Goal: Task Accomplishment & Management: Use online tool/utility

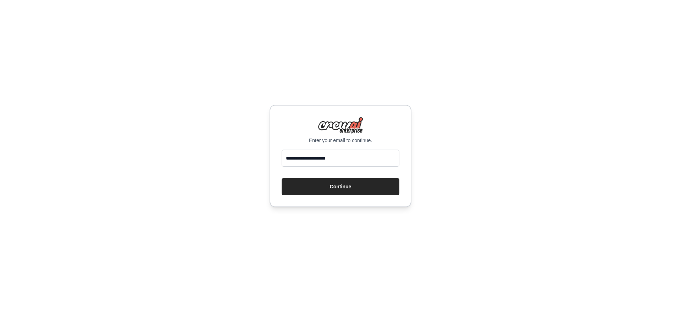
type input "**********"
click at [282, 178] on button "Continue" at bounding box center [341, 186] width 118 height 17
click at [325, 187] on button "Continue" at bounding box center [341, 186] width 118 height 17
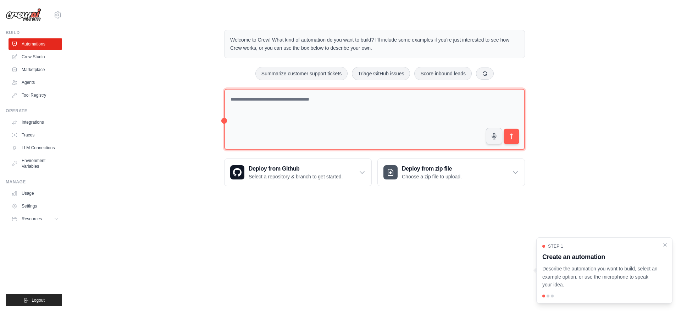
click at [303, 103] on textarea at bounding box center [374, 119] width 301 height 61
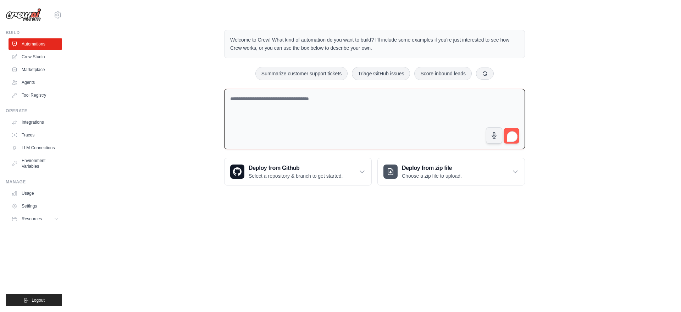
click at [303, 103] on textarea "To enrich screen reader interactions, please activate Accessibility in Grammarl…" at bounding box center [374, 119] width 301 height 61
type textarea "*"
type textarea "**********"
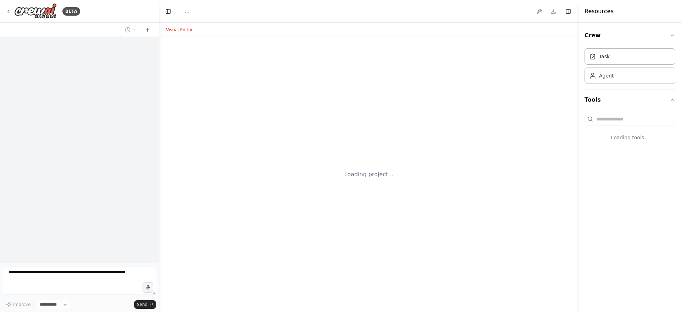
select select "****"
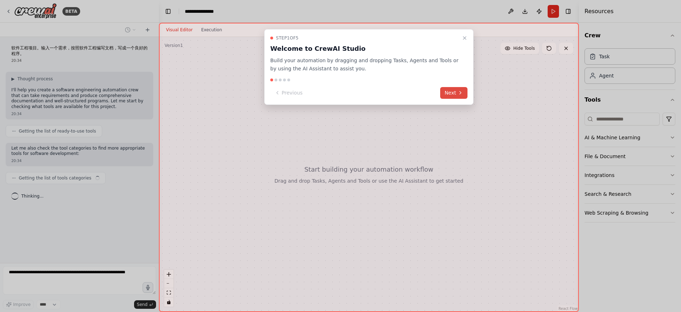
click at [459, 92] on icon at bounding box center [461, 93] width 6 height 6
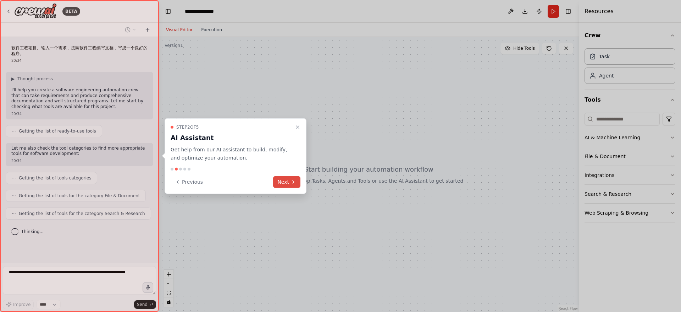
click at [286, 182] on button "Next" at bounding box center [286, 182] width 27 height 12
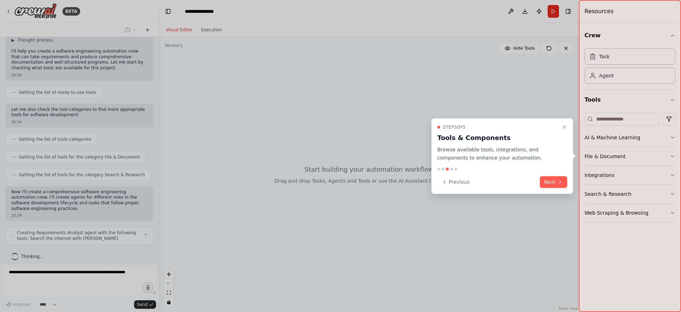
scroll to position [44, 0]
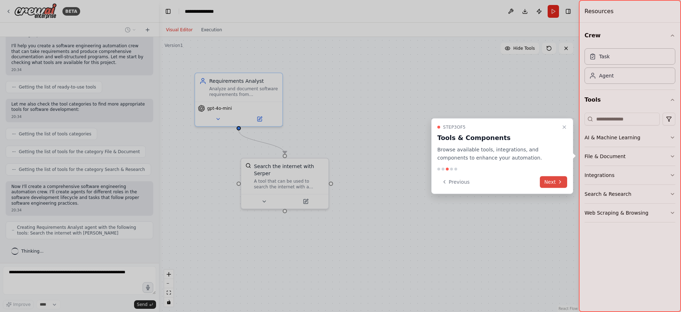
click at [557, 185] on button "Next" at bounding box center [553, 182] width 27 height 12
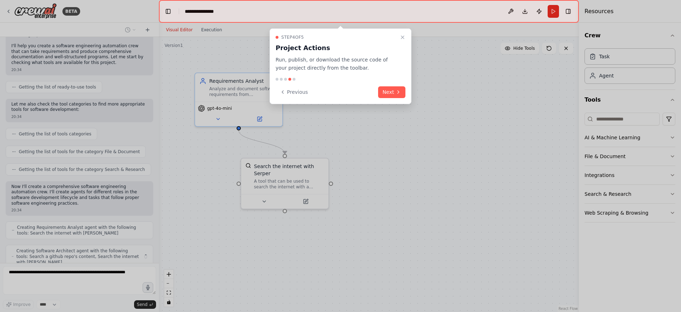
scroll to position [73, 0]
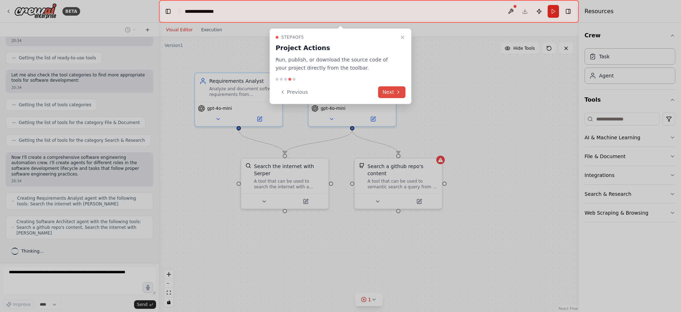
click at [387, 90] on button "Next" at bounding box center [391, 92] width 27 height 12
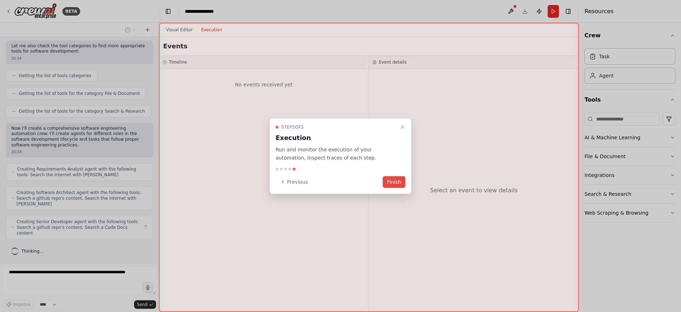
scroll to position [97, 0]
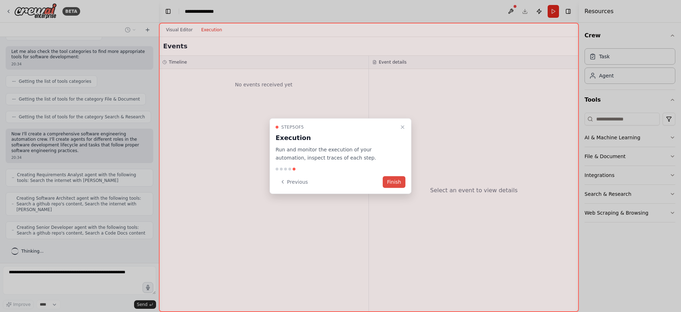
click at [396, 183] on button "Finish" at bounding box center [394, 182] width 23 height 12
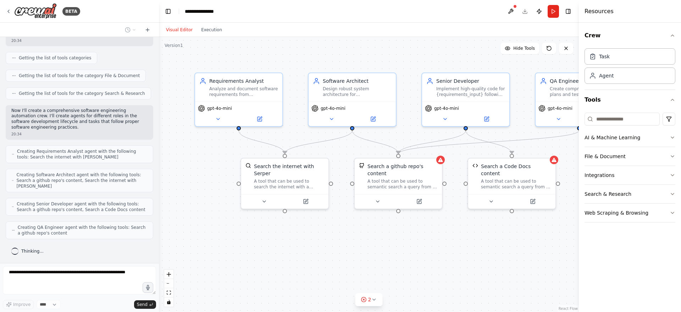
scroll to position [143, 0]
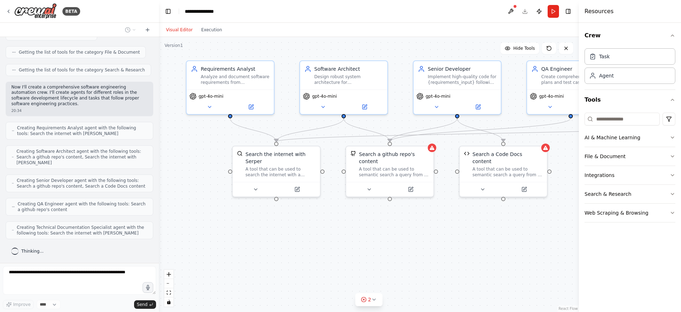
drag, startPoint x: 464, startPoint y: 237, endPoint x: 446, endPoint y: 224, distance: 22.6
click at [446, 224] on div ".deletable-edge-delete-btn { width: 20px; height: 20px; border: 0px solid #ffff…" at bounding box center [369, 174] width 420 height 275
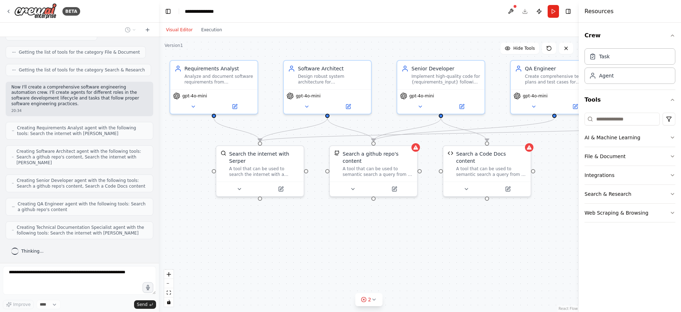
drag, startPoint x: 470, startPoint y: 233, endPoint x: 493, endPoint y: 225, distance: 24.9
click at [493, 225] on div ".deletable-edge-delete-btn { width: 20px; height: 20px; border: 0px solid #ffff…" at bounding box center [369, 174] width 420 height 275
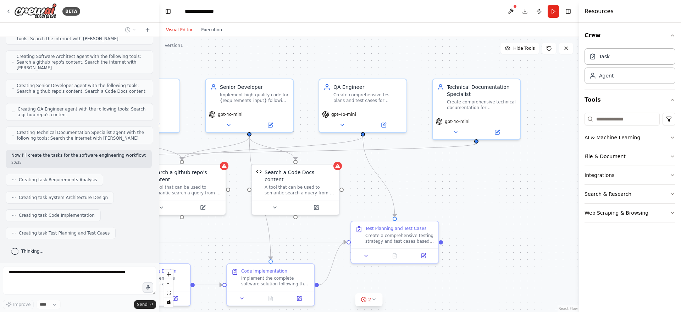
scroll to position [256, 0]
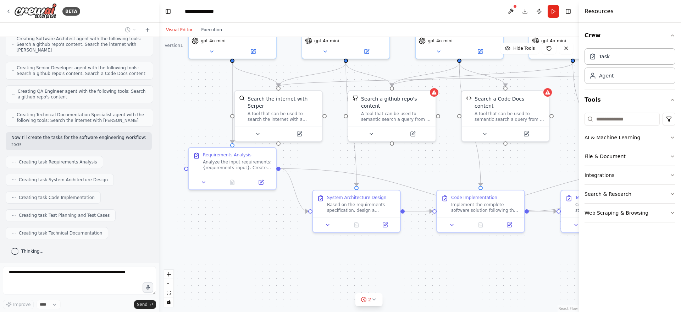
drag, startPoint x: 544, startPoint y: 276, endPoint x: 535, endPoint y: 232, distance: 44.6
click at [563, 221] on div ".deletable-edge-delete-btn { width: 20px; height: 20px; border: 0px solid #ffff…" at bounding box center [369, 174] width 420 height 275
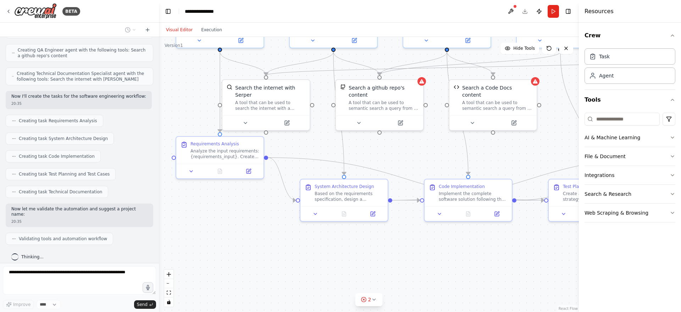
drag, startPoint x: 258, startPoint y: 267, endPoint x: 245, endPoint y: 256, distance: 16.9
click at [245, 256] on div ".deletable-edge-delete-btn { width: 20px; height: 20px; border: 0px solid #ffff…" at bounding box center [369, 174] width 420 height 275
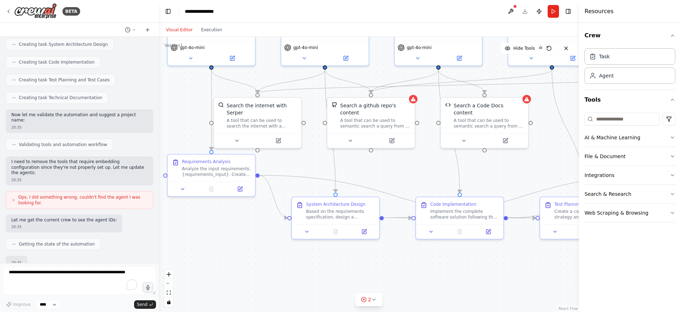
scroll to position [433, 0]
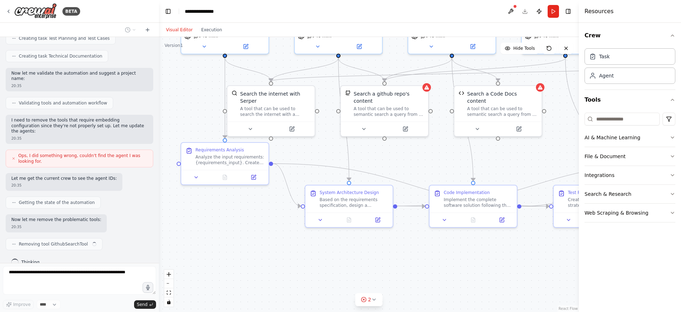
drag, startPoint x: 443, startPoint y: 253, endPoint x: 448, endPoint y: 259, distance: 7.8
click at [448, 259] on div ".deletable-edge-delete-btn { width: 20px; height: 20px; border: 0px solid #ffff…" at bounding box center [369, 174] width 420 height 275
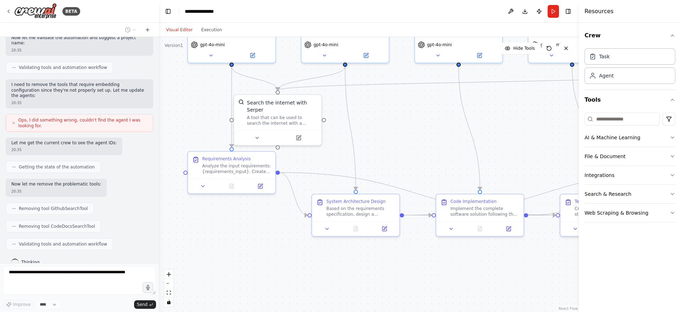
scroll to position [486, 0]
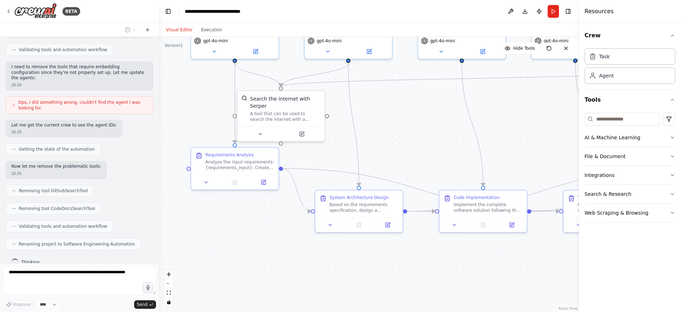
drag, startPoint x: 262, startPoint y: 268, endPoint x: 272, endPoint y: 273, distance: 11.1
click at [272, 273] on div ".deletable-edge-delete-btn { width: 20px; height: 20px; border: 0px solid #ffff…" at bounding box center [369, 174] width 420 height 275
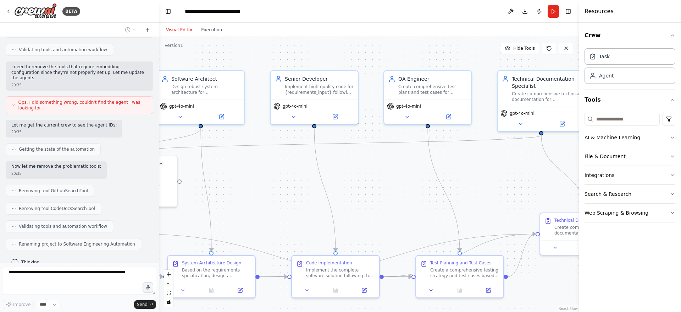
drag, startPoint x: 405, startPoint y: 129, endPoint x: 257, endPoint y: 194, distance: 161.5
click at [257, 194] on div ".deletable-edge-delete-btn { width: 20px; height: 20px; border: 0px solid #ffff…" at bounding box center [369, 174] width 420 height 275
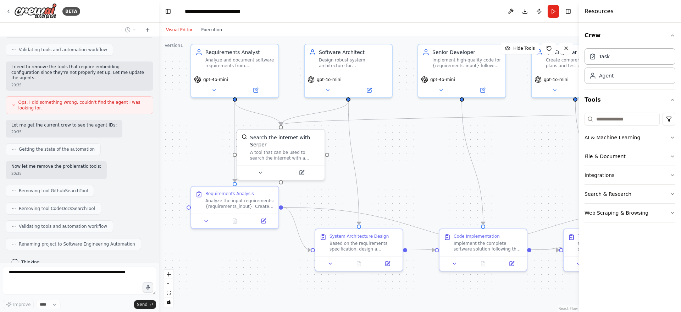
drag, startPoint x: 351, startPoint y: 180, endPoint x: 530, endPoint y: 154, distance: 181.5
click at [530, 154] on div ".deletable-edge-delete-btn { width: 20px; height: 20px; border: 0px solid #ffff…" at bounding box center [369, 174] width 420 height 275
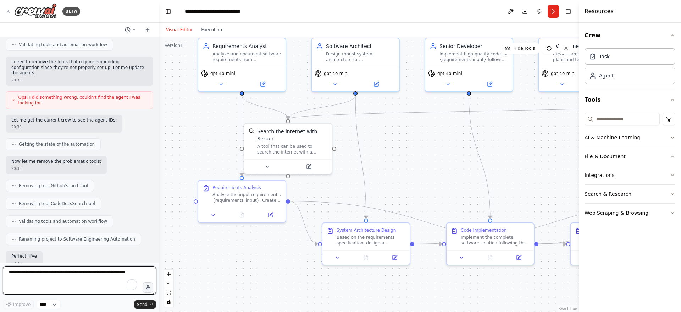
drag, startPoint x: 442, startPoint y: 195, endPoint x: 409, endPoint y: 187, distance: 34.6
click at [411, 187] on div ".deletable-edge-delete-btn { width: 20px; height: 20px; border: 0px solid #ffff…" at bounding box center [369, 174] width 420 height 275
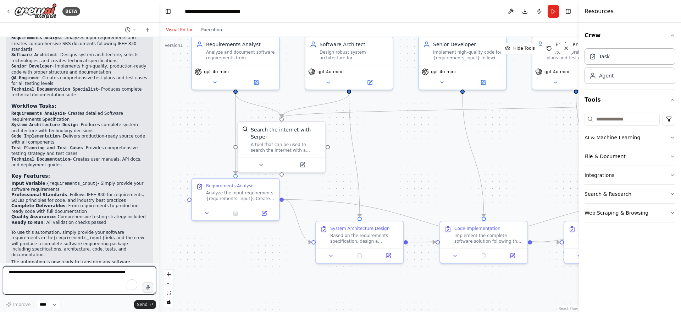
scroll to position [762, 0]
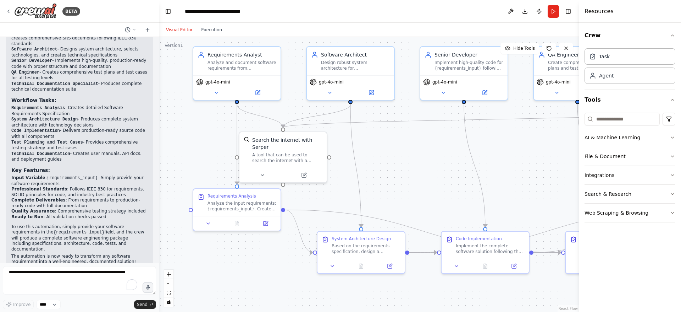
drag, startPoint x: 404, startPoint y: 160, endPoint x: 405, endPoint y: 170, distance: 10.3
click at [405, 170] on div ".deletable-edge-delete-btn { width: 20px; height: 20px; border: 0px solid #ffff…" at bounding box center [369, 174] width 420 height 275
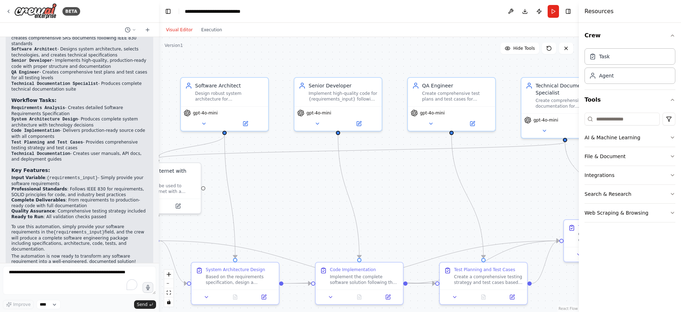
drag, startPoint x: 431, startPoint y: 184, endPoint x: 305, endPoint y: 215, distance: 129.7
click at [305, 215] on div ".deletable-edge-delete-btn { width: 20px; height: 20px; border: 0px solid #ffff…" at bounding box center [369, 174] width 420 height 275
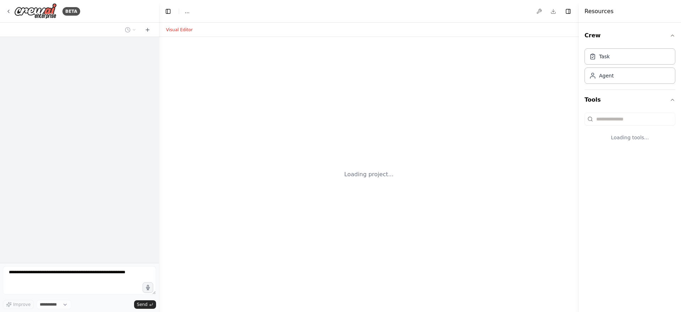
select select "****"
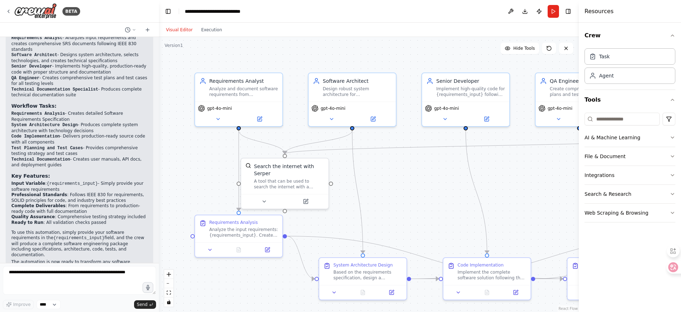
scroll to position [762, 0]
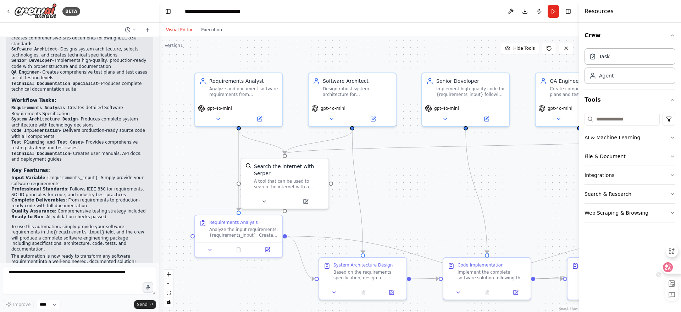
click at [666, 266] on icon at bounding box center [669, 267] width 6 height 6
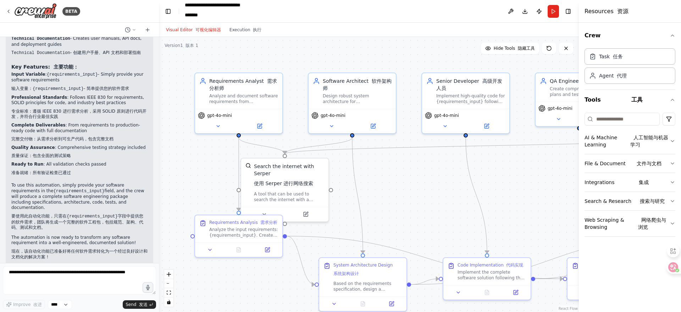
scroll to position [1142, 0]
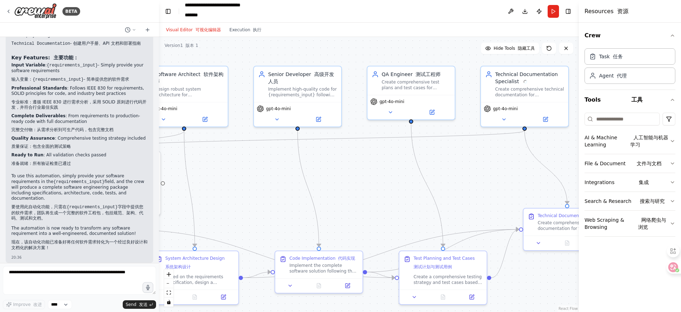
drag, startPoint x: 434, startPoint y: 209, endPoint x: 275, endPoint y: 203, distance: 158.4
click at [275, 203] on div ".deletable-edge-delete-btn { width: 20px; height: 20px; border: 0px solid #ffff…" at bounding box center [369, 174] width 420 height 275
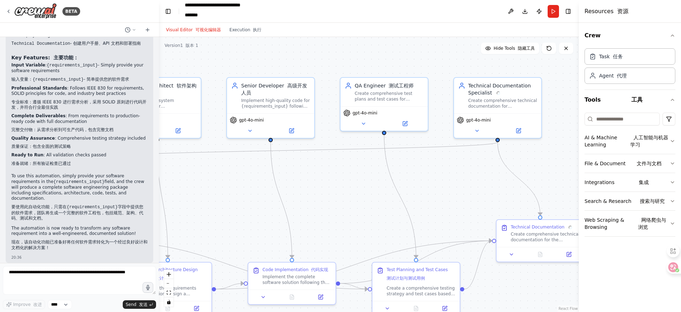
drag, startPoint x: 387, startPoint y: 180, endPoint x: 360, endPoint y: 191, distance: 29.1
click at [360, 191] on div ".deletable-edge-delete-btn { width: 20px; height: 20px; border: 0px solid #ffff…" at bounding box center [369, 174] width 420 height 275
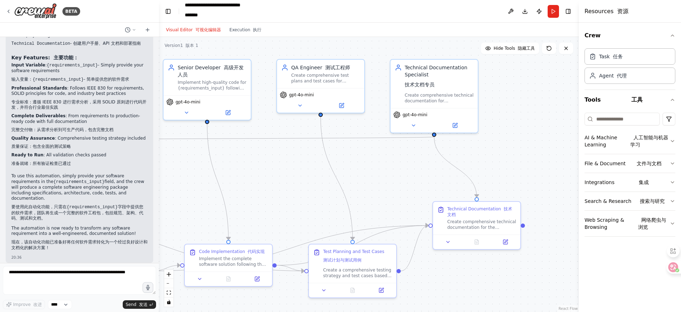
drag, startPoint x: 469, startPoint y: 184, endPoint x: 407, endPoint y: 163, distance: 65.3
click at [407, 163] on div ".deletable-edge-delete-btn { width: 20px; height: 20px; border: 0px solid #ffff…" at bounding box center [369, 174] width 420 height 275
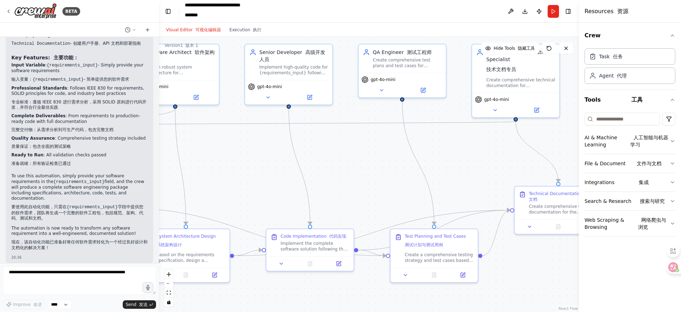
drag, startPoint x: 394, startPoint y: 170, endPoint x: 474, endPoint y: 158, distance: 80.8
click at [474, 158] on div ".deletable-edge-delete-btn { width: 20px; height: 20px; border: 0px solid #ffff…" at bounding box center [369, 174] width 420 height 275
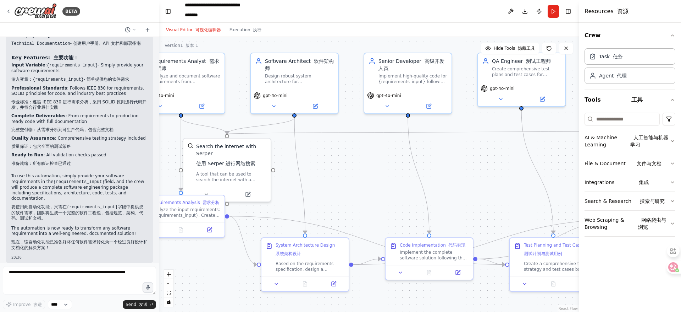
drag, startPoint x: 341, startPoint y: 161, endPoint x: 460, endPoint y: 170, distance: 119.6
click at [460, 170] on div ".deletable-edge-delete-btn { width: 20px; height: 20px; border: 0px solid #ffff…" at bounding box center [369, 174] width 420 height 275
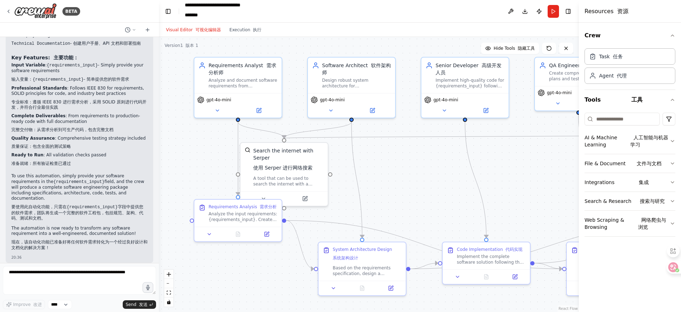
drag, startPoint x: 354, startPoint y: 175, endPoint x: 409, endPoint y: 179, distance: 55.5
click at [409, 179] on div ".deletable-edge-delete-btn { width: 20px; height: 20px; border: 0px solid #ffff…" at bounding box center [369, 174] width 420 height 275
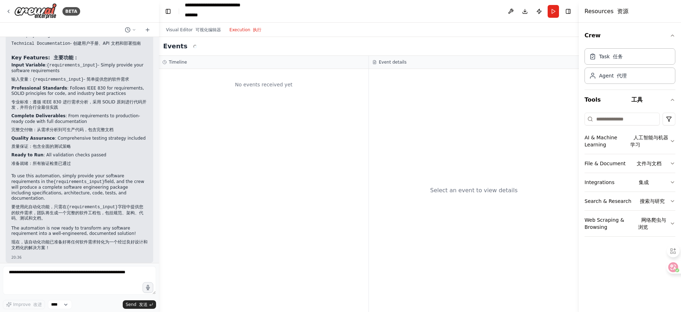
click at [239, 32] on button "Execution 执行" at bounding box center [245, 30] width 41 height 9
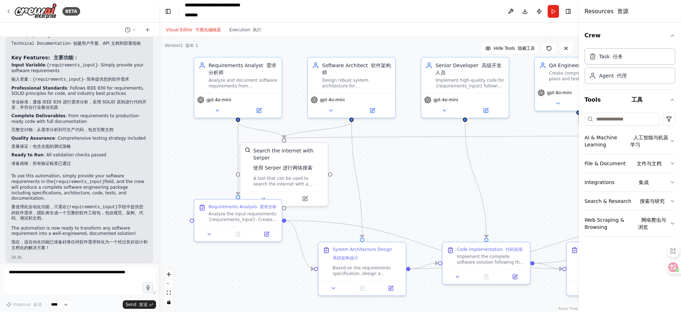
click at [184, 30] on button "Visual Editor 可视化编辑器" at bounding box center [194, 30] width 64 height 9
click at [555, 11] on button "Run" at bounding box center [553, 11] width 11 height 13
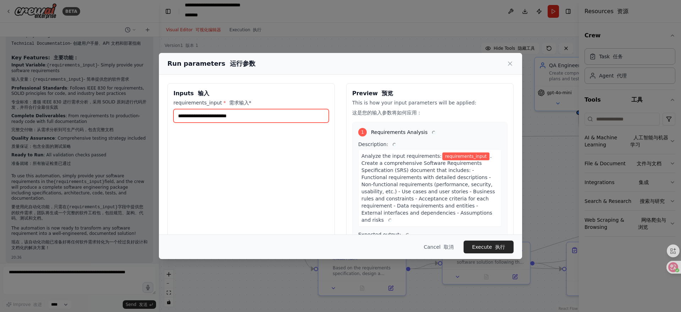
click at [202, 119] on input "requirements_input * 需求输入*" at bounding box center [251, 115] width 155 height 13
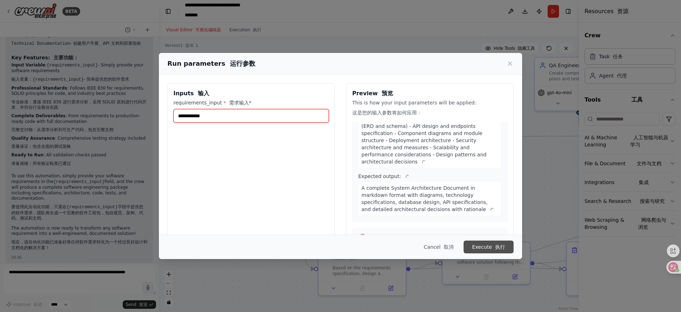
scroll to position [302, 0]
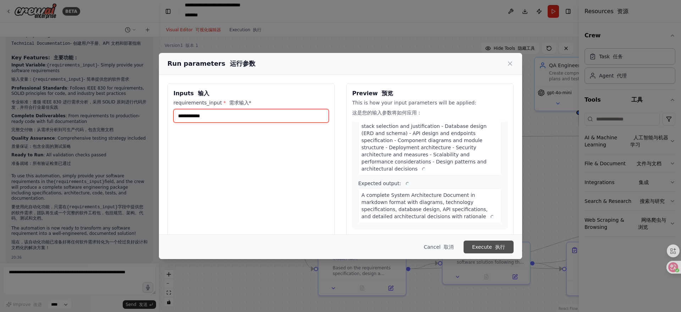
type input "**********"
click at [492, 243] on button "Execute 执行" at bounding box center [489, 246] width 50 height 13
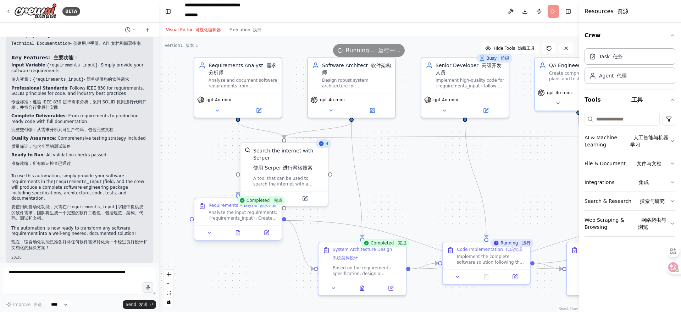
click at [221, 213] on div "Analyze the input requirements: {requirements_input}. Create a comprehensive So…" at bounding box center [243, 214] width 69 height 11
click at [266, 177] on div "A tool that can be used to search the internet with a search_query. Supports di…" at bounding box center [288, 179] width 70 height 11
click at [416, 169] on div ".deletable-edge-delete-btn { width: 20px; height: 20px; border: 0px solid #ffff…" at bounding box center [369, 174] width 420 height 275
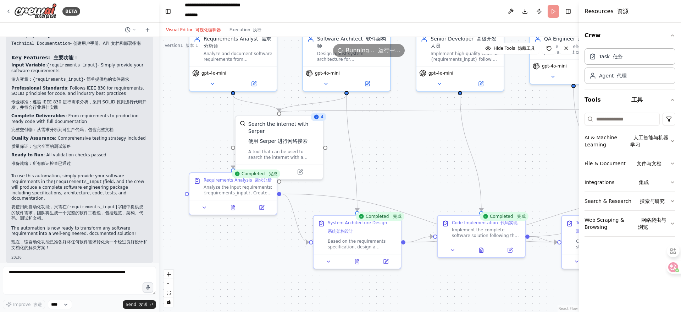
drag, startPoint x: 421, startPoint y: 181, endPoint x: 416, endPoint y: 154, distance: 27.1
click at [416, 154] on div ".deletable-edge-delete-btn { width: 20px; height: 20px; border: 0px solid #ffff…" at bounding box center [369, 174] width 420 height 275
click at [206, 207] on icon at bounding box center [205, 206] width 6 height 6
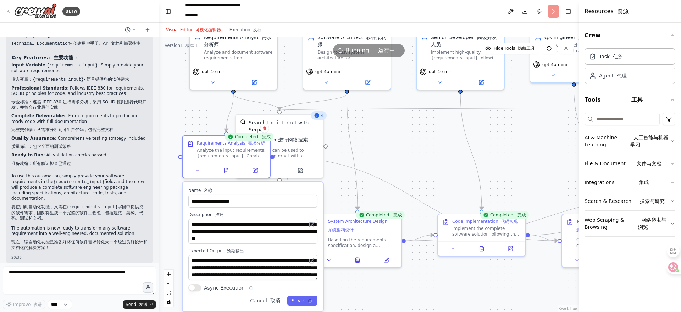
drag, startPoint x: 292, startPoint y: 224, endPoint x: 286, endPoint y: 191, distance: 33.1
click at [286, 191] on label "Name 名称" at bounding box center [252, 190] width 129 height 6
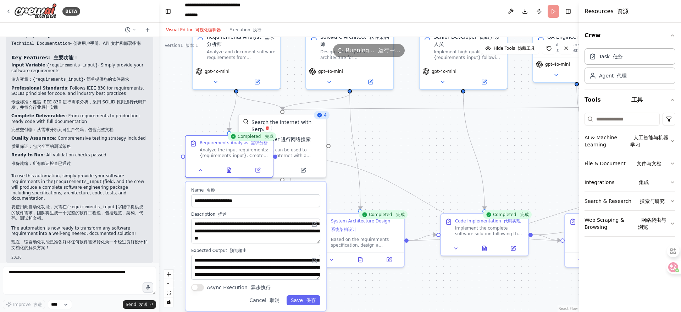
click at [438, 125] on div ".deletable-edge-delete-btn { width: 20px; height: 20px; border: 0px solid #ffff…" at bounding box center [369, 174] width 420 height 275
click at [203, 171] on button at bounding box center [200, 168] width 24 height 9
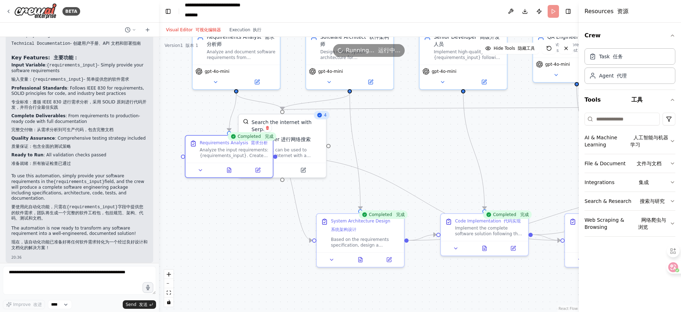
click at [399, 127] on div ".deletable-edge-delete-btn { width: 20px; height: 20px; border: 0px solid #ffff…" at bounding box center [369, 174] width 420 height 275
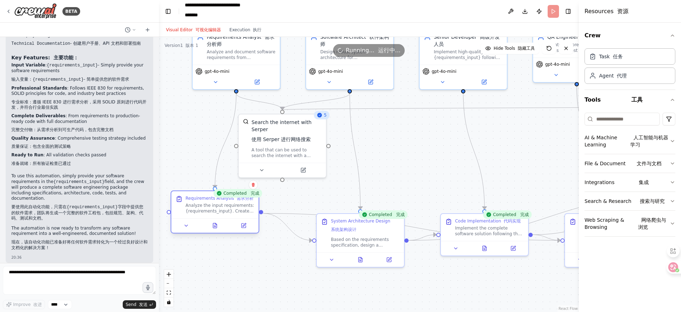
drag, startPoint x: 210, startPoint y: 143, endPoint x: 195, endPoint y: 197, distance: 56.1
click at [195, 197] on div "Requirements Analysis 需求分析" at bounding box center [220, 198] width 68 height 6
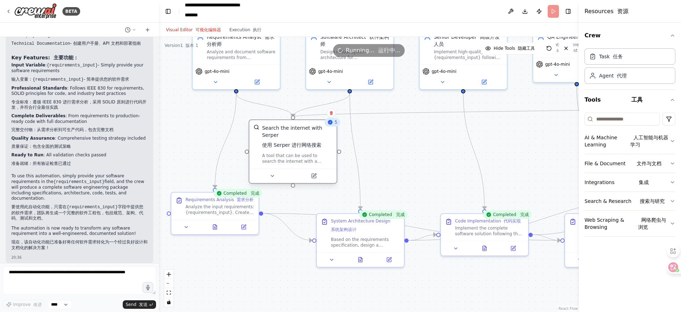
drag, startPoint x: 292, startPoint y: 132, endPoint x: 300, endPoint y: 137, distance: 9.5
click at [300, 137] on div "Search the internet with Serper 使用 Serper 进行网络搜索" at bounding box center [297, 137] width 70 height 27
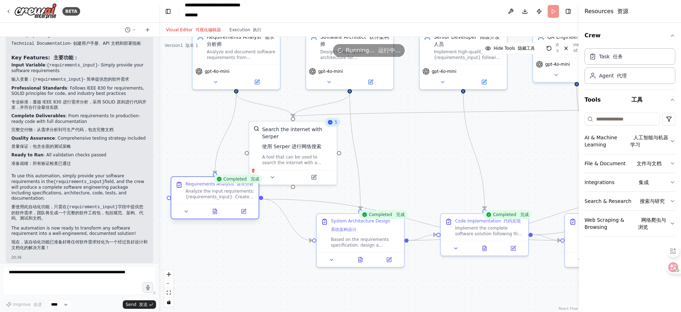
drag, startPoint x: 227, startPoint y: 201, endPoint x: 226, endPoint y: 185, distance: 15.6
click at [226, 185] on div "Requirements Analysis 需求分析" at bounding box center [220, 184] width 68 height 6
click at [394, 154] on div ".deletable-edge-delete-btn { width: 20px; height: 20px; border: 0px solid #ffff…" at bounding box center [369, 174] width 420 height 275
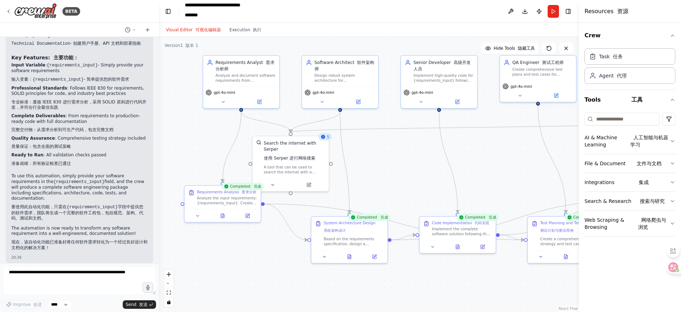
drag, startPoint x: 448, startPoint y: 147, endPoint x: 421, endPoint y: 158, distance: 29.0
click at [421, 158] on div ".deletable-edge-delete-btn { width: 20px; height: 20px; border: 0px solid #ffff…" at bounding box center [369, 174] width 420 height 275
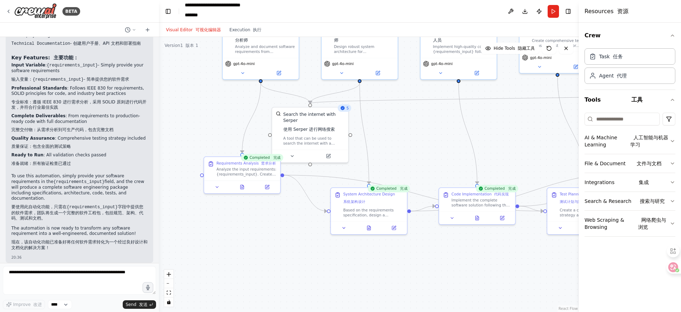
drag, startPoint x: 413, startPoint y: 174, endPoint x: 433, endPoint y: 145, distance: 34.8
click at [433, 145] on div ".deletable-edge-delete-btn { width: 20px; height: 20px; border: 0px solid #ffff…" at bounding box center [369, 174] width 420 height 275
click at [240, 186] on icon at bounding box center [242, 185] width 5 height 5
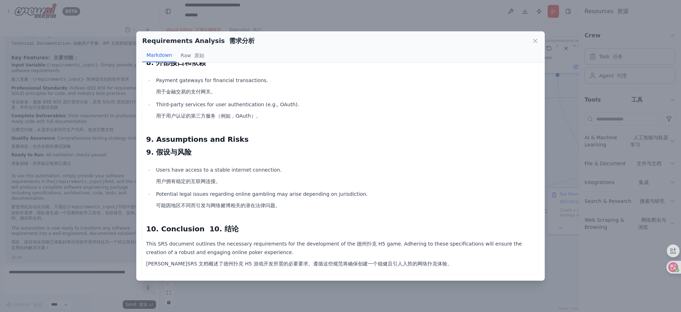
scroll to position [1693, 0]
click at [532, 40] on icon at bounding box center [535, 40] width 7 height 7
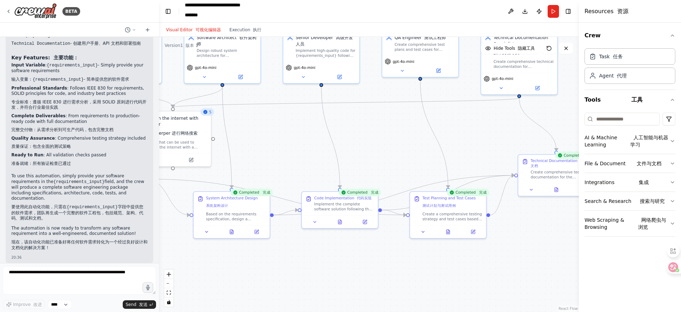
drag, startPoint x: 475, startPoint y: 252, endPoint x: 338, endPoint y: 256, distance: 137.1
click at [338, 256] on div ".deletable-edge-delete-btn { width: 20px; height: 20px; border: 0px solid #ffff…" at bounding box center [369, 174] width 420 height 275
click at [341, 224] on div at bounding box center [340, 220] width 76 height 13
click at [342, 220] on icon at bounding box center [340, 220] width 3 height 4
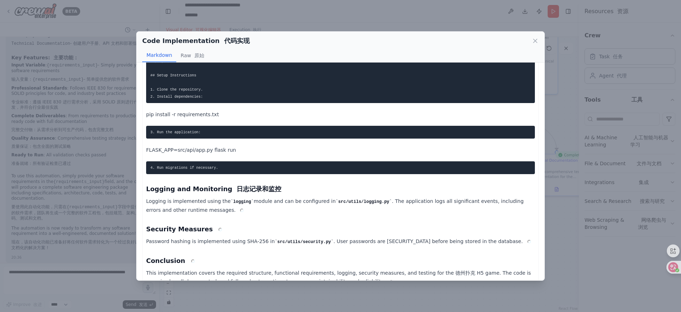
scroll to position [1466, 0]
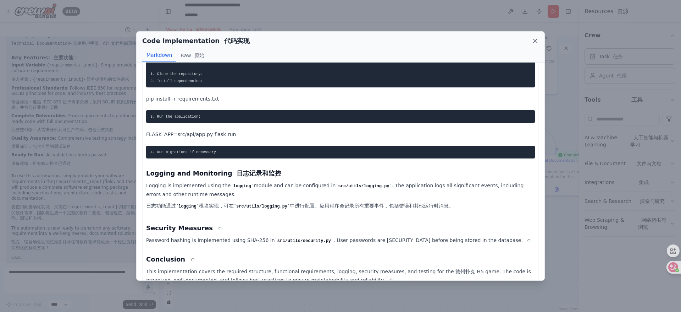
click at [534, 40] on icon at bounding box center [535, 40] width 7 height 7
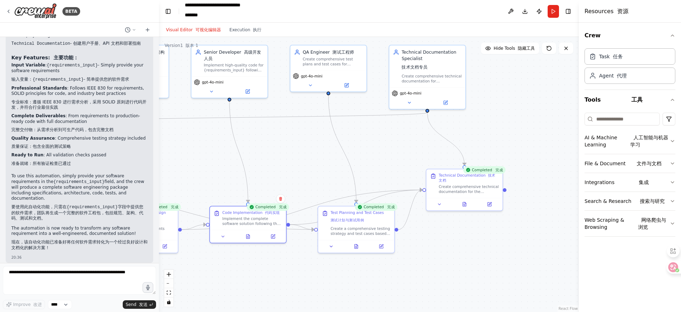
drag, startPoint x: 501, startPoint y: 240, endPoint x: 409, endPoint y: 255, distance: 93.5
click at [409, 255] on div ".deletable-edge-delete-btn { width: 20px; height: 20px; border: 0px solid #ffff…" at bounding box center [369, 174] width 420 height 275
click at [466, 203] on icon at bounding box center [464, 203] width 3 height 4
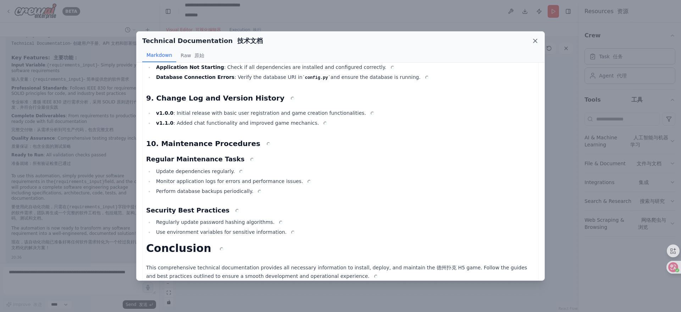
scroll to position [1806, 0]
click at [532, 40] on icon at bounding box center [535, 40] width 7 height 7
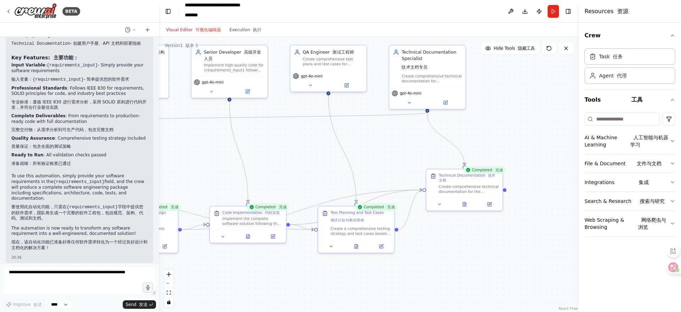
click at [390, 148] on div ".deletable-edge-delete-btn { width: 20px; height: 20px; border: 0px solid #ffff…" at bounding box center [369, 174] width 420 height 275
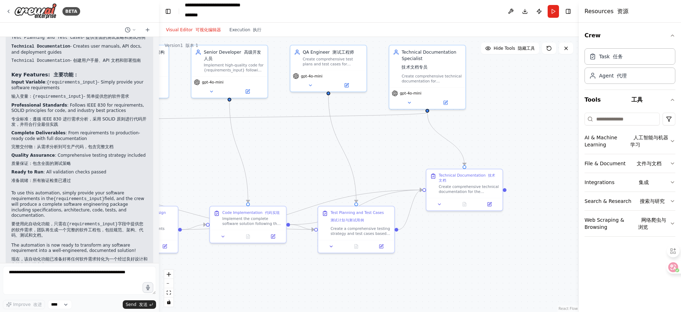
scroll to position [1142, 0]
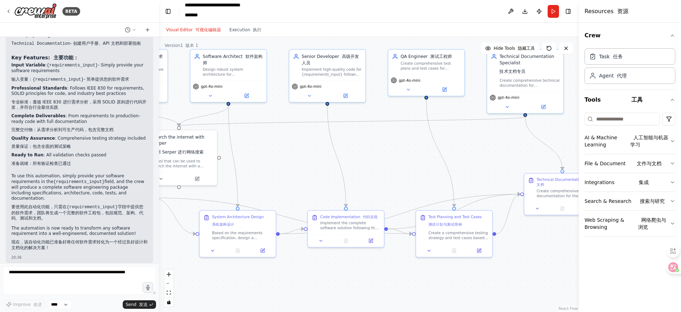
drag, startPoint x: 304, startPoint y: 171, endPoint x: 365, endPoint y: 169, distance: 60.4
click at [365, 169] on div ".deletable-edge-delete-btn { width: 20px; height: 20px; border: 0px solid #ffff…" at bounding box center [369, 174] width 420 height 275
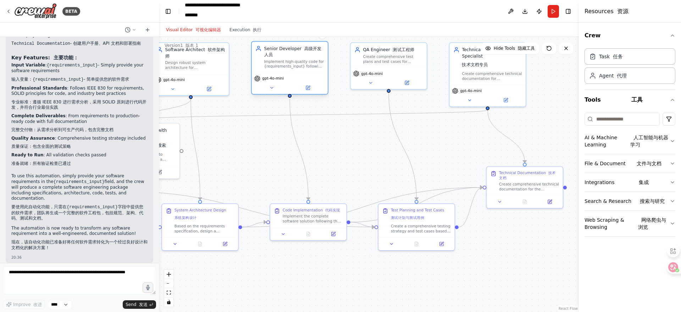
drag, startPoint x: 288, startPoint y: 62, endPoint x: 289, endPoint y: 68, distance: 5.5
click at [289, 68] on div "Implement high-quality code for {requirements_input} following the architectura…" at bounding box center [294, 64] width 60 height 10
click at [371, 160] on div ".deletable-edge-delete-btn { width: 20px; height: 20px; border: 0px solid #ffff…" at bounding box center [369, 174] width 420 height 275
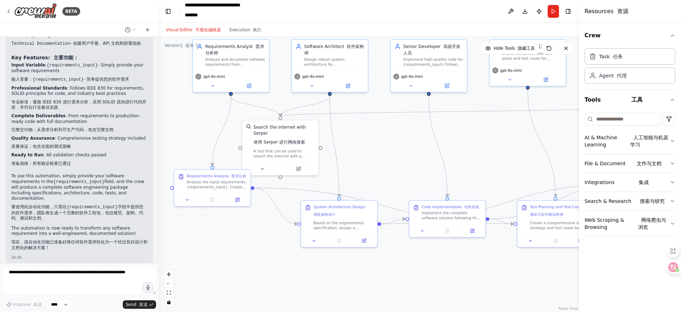
drag, startPoint x: 365, startPoint y: 120, endPoint x: 503, endPoint y: 116, distance: 138.1
click at [503, 116] on div ".deletable-edge-delete-btn { width: 20px; height: 20px; border: 0px solid #ffff…" at bounding box center [369, 174] width 420 height 275
click at [230, 184] on div "Analyze the input requirements: {requirements_input}. Create a comprehensive So…" at bounding box center [216, 182] width 60 height 10
click at [291, 144] on div "Search the internet with Serper 使用 Serper 进行网络搜索" at bounding box center [283, 133] width 61 height 23
click at [478, 152] on div ".deletable-edge-delete-btn { width: 20px; height: 20px; border: 0px solid #ffff…" at bounding box center [369, 174] width 420 height 275
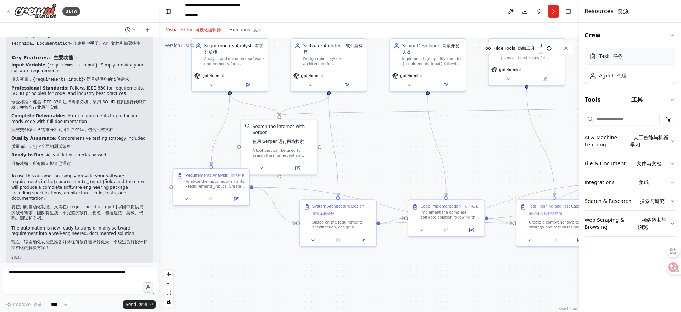
click at [601, 56] on div "Task 任务" at bounding box center [612, 56] width 24 height 7
click at [644, 60] on div "Task 任务" at bounding box center [630, 56] width 91 height 16
click at [631, 77] on div "Agent 代理" at bounding box center [630, 75] width 91 height 16
click at [637, 59] on div "Task 任务" at bounding box center [630, 56] width 91 height 16
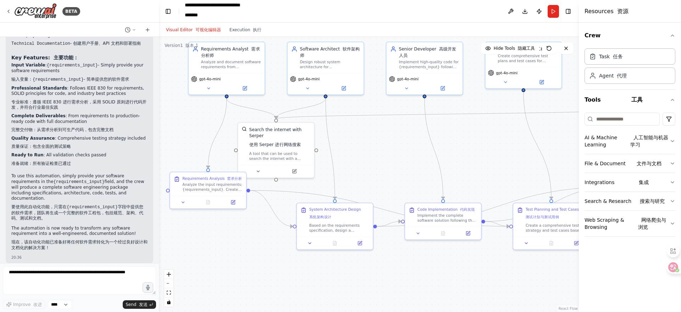
drag, startPoint x: 385, startPoint y: 143, endPoint x: 381, endPoint y: 147, distance: 6.0
click at [381, 147] on div ".deletable-edge-delete-btn { width: 20px; height: 20px; border: 0px solid #ffff…" at bounding box center [369, 174] width 420 height 275
click at [511, 48] on span "Hide Tools 隐藏工具" at bounding box center [514, 48] width 41 height 6
click at [511, 48] on span "Show Tools" at bounding box center [519, 48] width 32 height 6
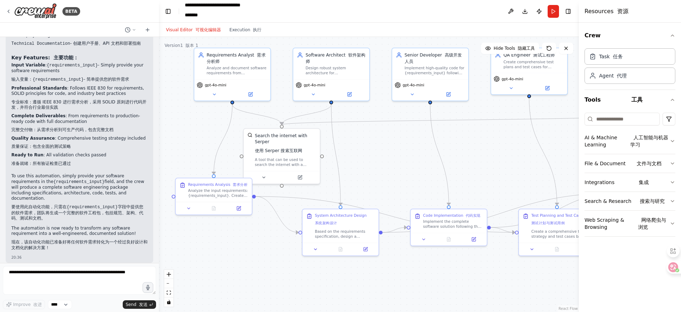
drag, startPoint x: 386, startPoint y: 156, endPoint x: 393, endPoint y: 162, distance: 8.9
click at [393, 162] on div ".deletable-edge-delete-btn { width: 20px; height: 20px; border: 0px solid #ffff…" at bounding box center [369, 174] width 420 height 275
click at [673, 226] on button "Web Scraping & Browsing 网络爬虫与浏览" at bounding box center [630, 223] width 91 height 26
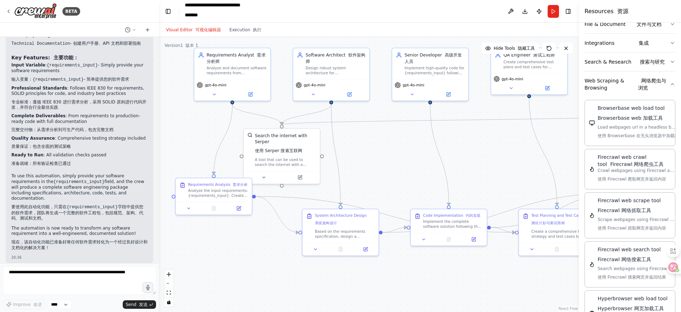
scroll to position [136, 0]
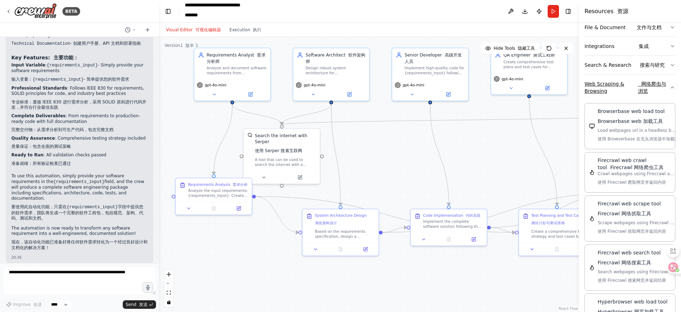
click at [657, 93] on font "网络爬虫与浏览" at bounding box center [655, 87] width 32 height 14
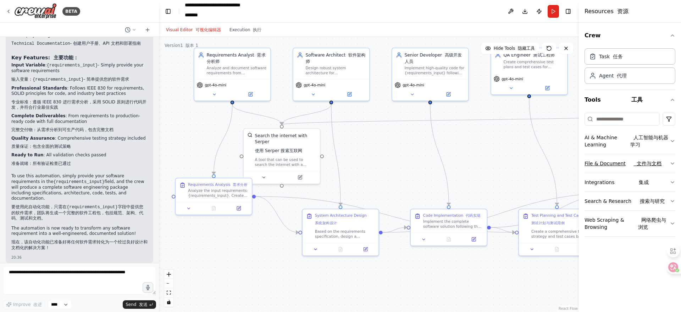
click at [666, 163] on button "File & Document 文件与文档" at bounding box center [630, 163] width 91 height 18
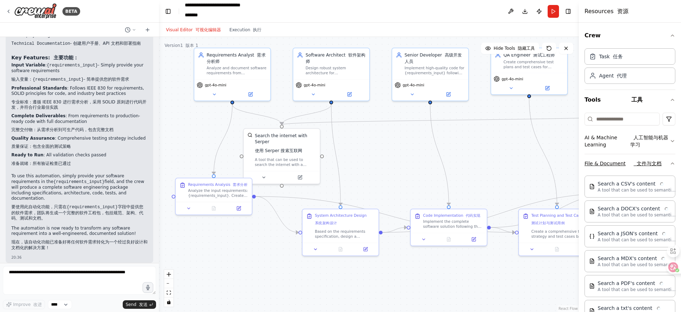
click at [670, 163] on icon "button" at bounding box center [673, 163] width 6 height 6
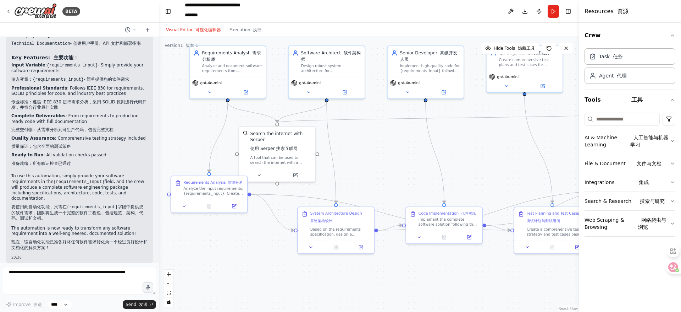
drag, startPoint x: 414, startPoint y: 164, endPoint x: 408, endPoint y: 165, distance: 6.1
click at [409, 165] on div ".deletable-edge-delete-btn { width: 20px; height: 20px; border: 0px solid #ffff…" at bounding box center [369, 174] width 420 height 275
